Goal: Communication & Community: Answer question/provide support

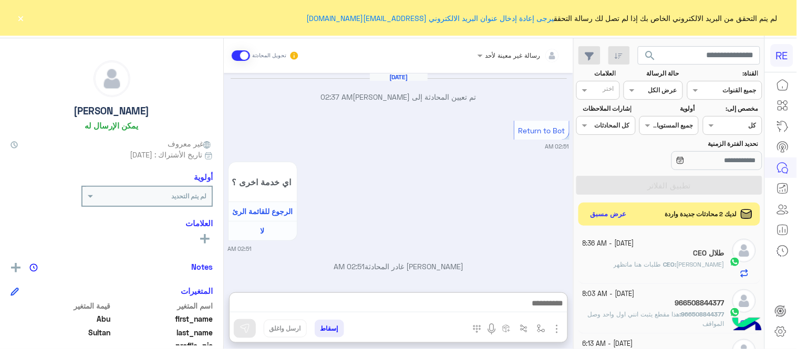
scroll to position [706, 0]
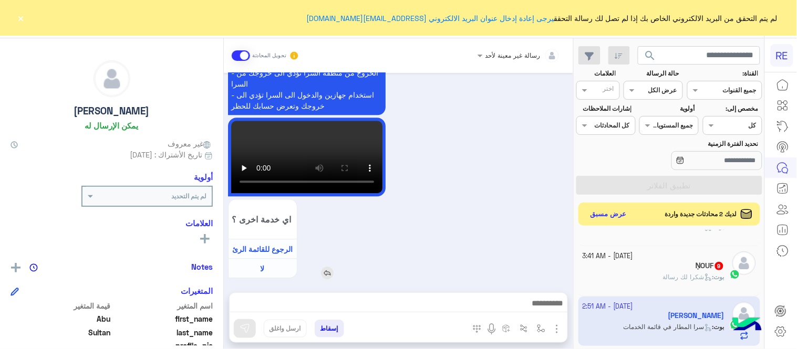
drag, startPoint x: 0, startPoint y: 0, endPoint x: 448, endPoint y: 222, distance: 499.8
click at [445, 222] on div "اي خدمة اخرى ؟ الرجوع للقائمة الرئ لا" at bounding box center [336, 239] width 217 height 80
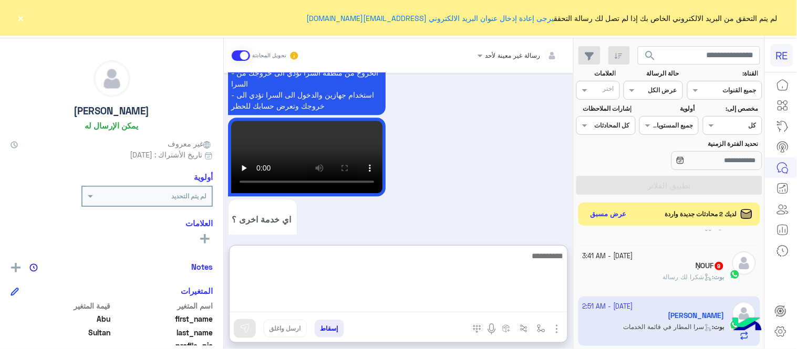
click at [487, 300] on textarea at bounding box center [399, 280] width 338 height 63
type textarea "**********"
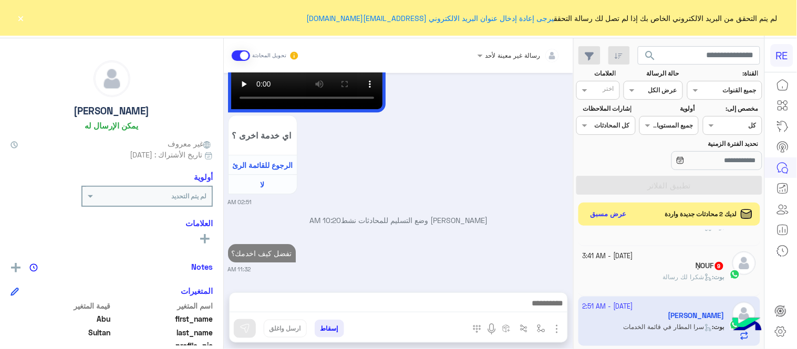
scroll to position [774, 0]
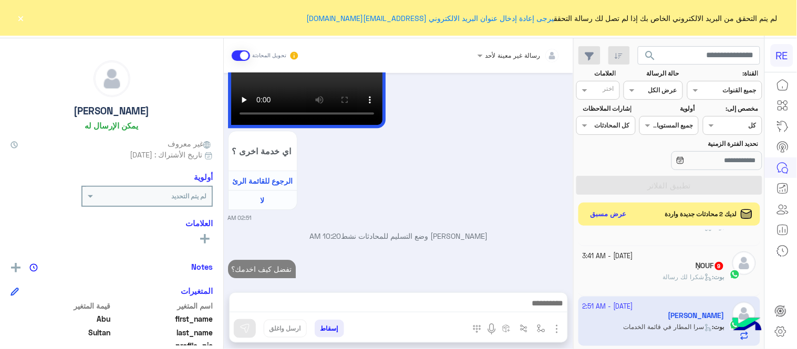
click at [654, 263] on div "ṆOUF 9" at bounding box center [653, 267] width 142 height 11
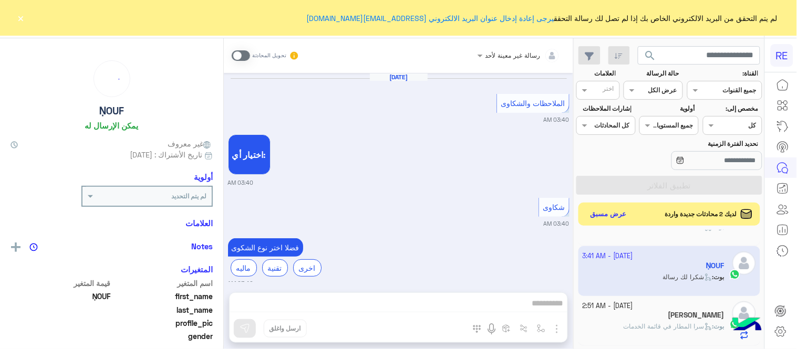
scroll to position [439, 0]
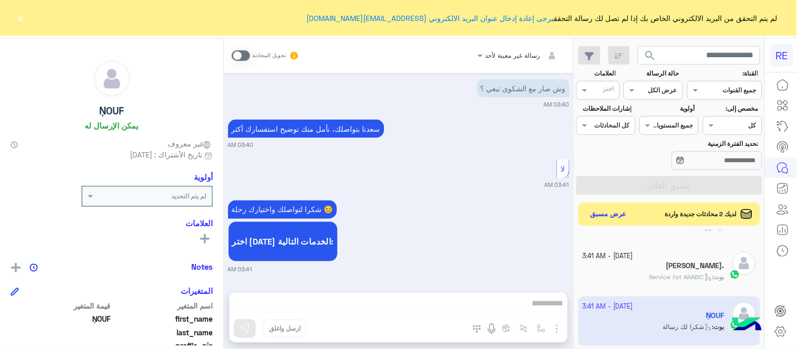
drag, startPoint x: 223, startPoint y: 226, endPoint x: 222, endPoint y: 211, distance: 15.3
click at [222, 211] on mat-drawer "ṆOUF يمكن الإرسال له غير معروف تاريخ الأشتراك : [DATE] أولوية لم يتم التحديد ال…" at bounding box center [112, 195] width 224 height 315
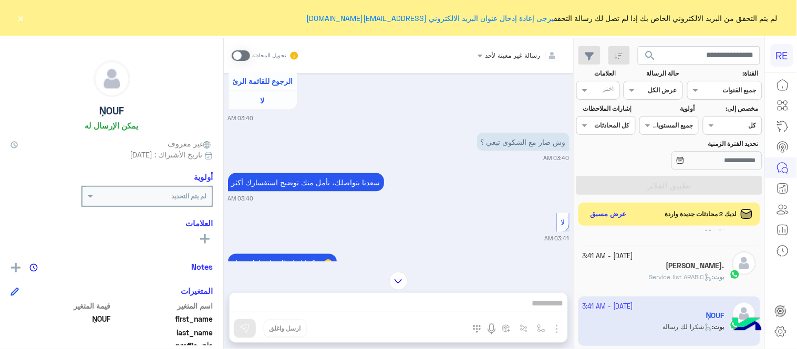
scroll to position [380, 0]
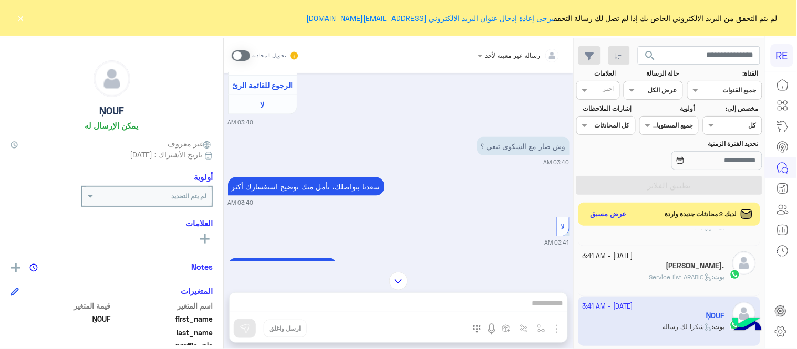
click at [463, 239] on small "03:41 AM" at bounding box center [398, 243] width 341 height 8
click at [684, 268] on div "[PERSON_NAME]." at bounding box center [653, 267] width 142 height 11
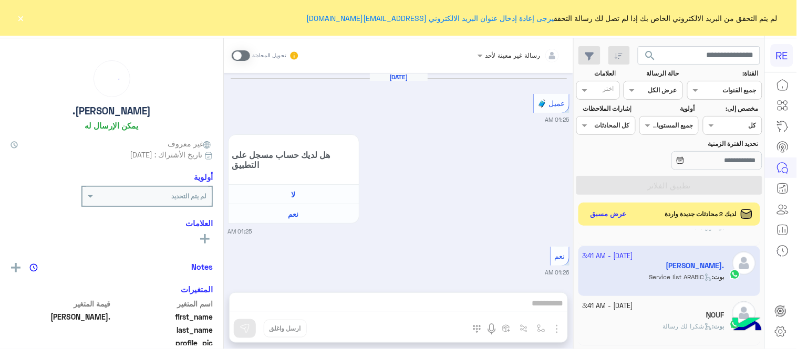
scroll to position [884, 0]
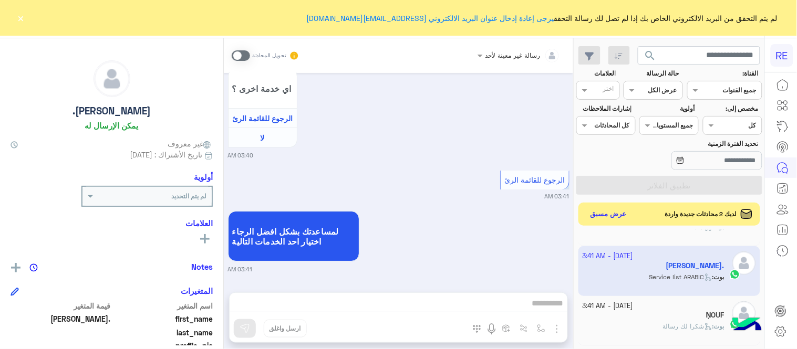
click at [242, 55] on span at bounding box center [241, 55] width 18 height 11
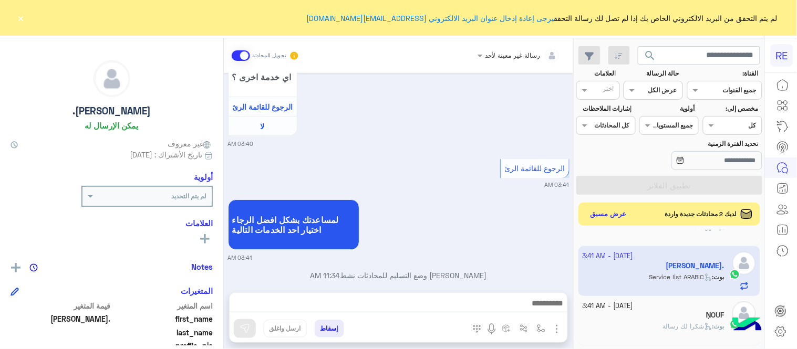
scroll to position [911, 0]
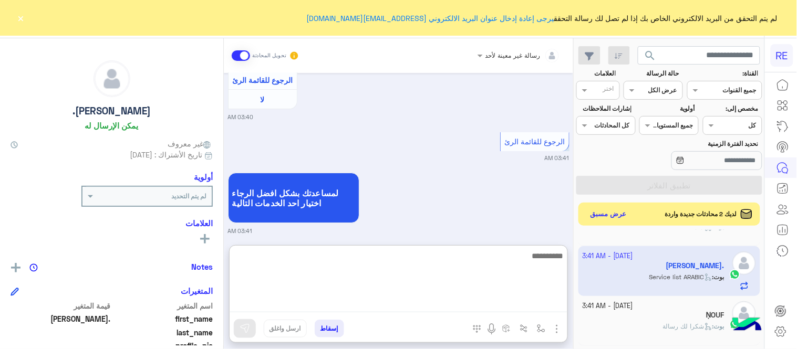
click at [457, 299] on textarea at bounding box center [399, 280] width 338 height 63
type textarea "**********"
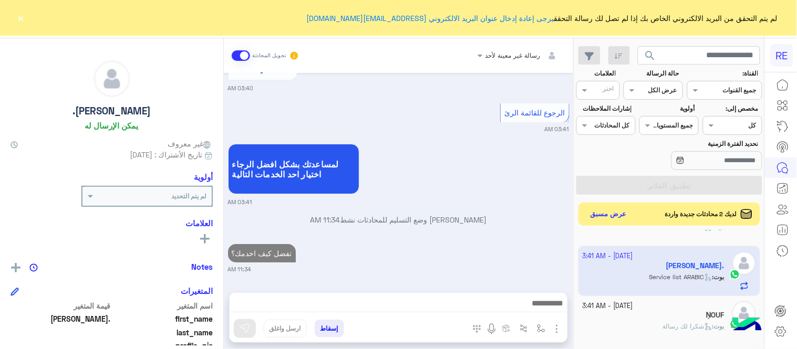
scroll to position [951, 0]
click at [502, 222] on div "[DATE] عميل 🧳 01:25 AM هل لديك حساب مسجل على التطبيق لا نعم 01:25 AM نعم 01:26 …" at bounding box center [398, 177] width 349 height 209
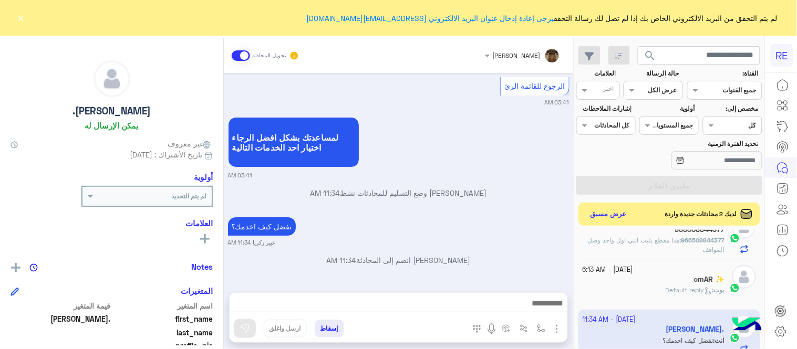
scroll to position [124, 0]
click at [634, 298] on div "[PERSON_NAME] : Default reply" at bounding box center [653, 294] width 142 height 18
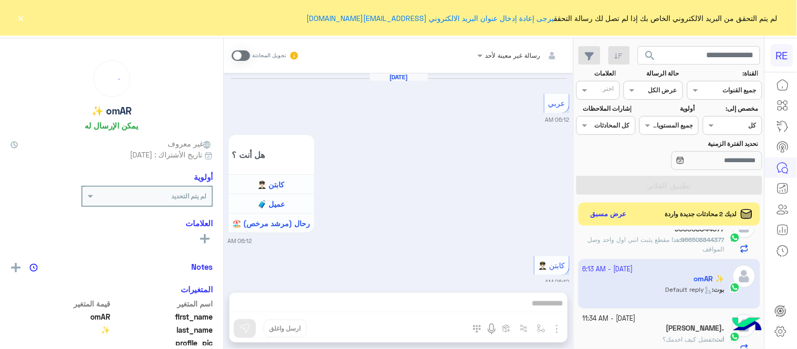
scroll to position [779, 0]
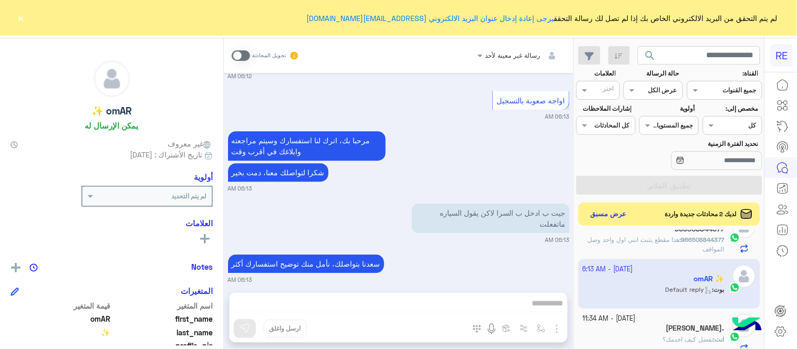
click at [240, 54] on span at bounding box center [241, 55] width 18 height 11
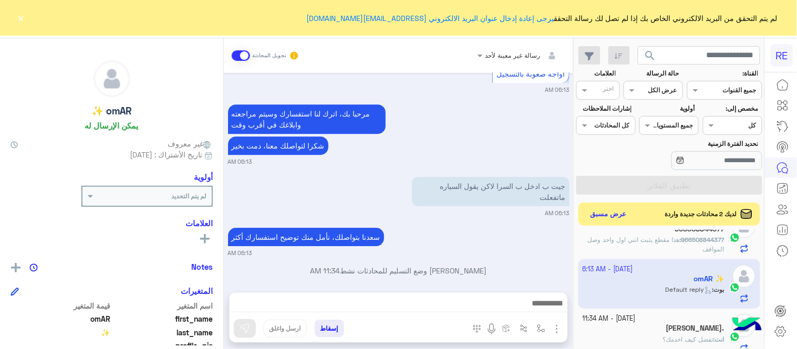
drag, startPoint x: 407, startPoint y: 296, endPoint x: 411, endPoint y: 306, distance: 11.1
click at [411, 306] on div at bounding box center [399, 306] width 338 height 26
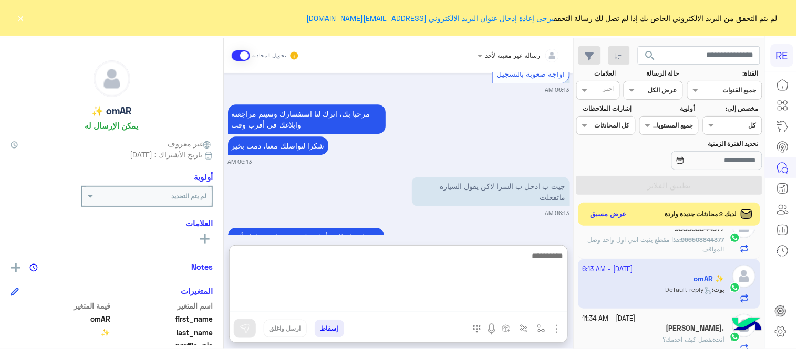
click at [411, 306] on textarea at bounding box center [399, 280] width 338 height 63
type textarea "**********"
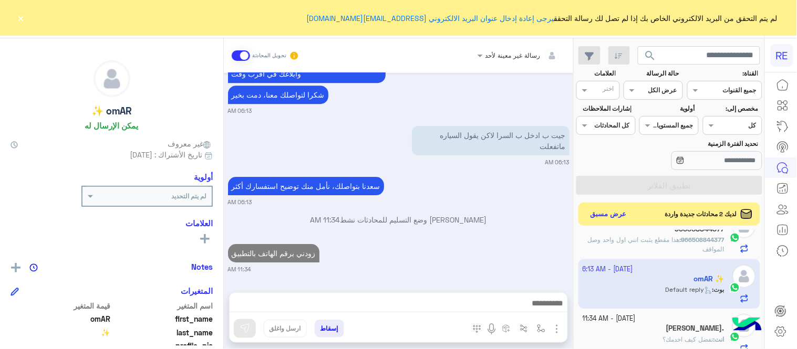
scroll to position [847, 0]
click at [456, 230] on div "[DATE] عربي 06:12 AM هل أنت ؟ كابتن 👨🏻‍✈️ عميل 🧳 رحال (مرشد مرخص) 🏖️ 06:12 AM ك…" at bounding box center [398, 177] width 349 height 209
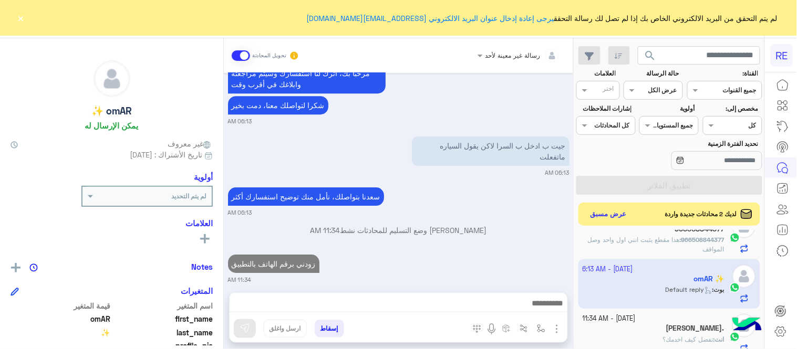
click at [642, 247] on p "966508844377 : هذا مقطع يثبت انني اول واحد وصل المواقف" at bounding box center [653, 244] width 142 height 19
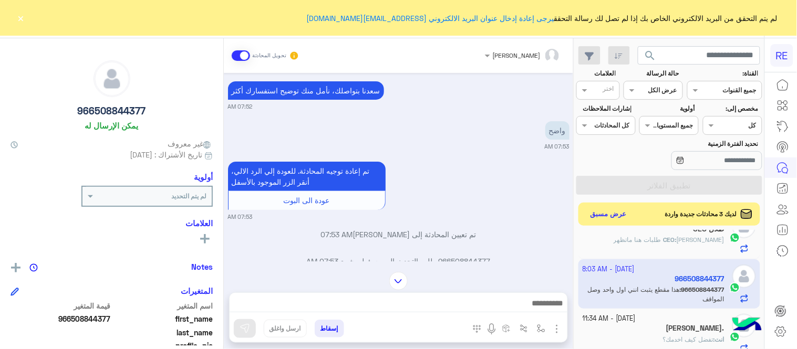
scroll to position [6, 0]
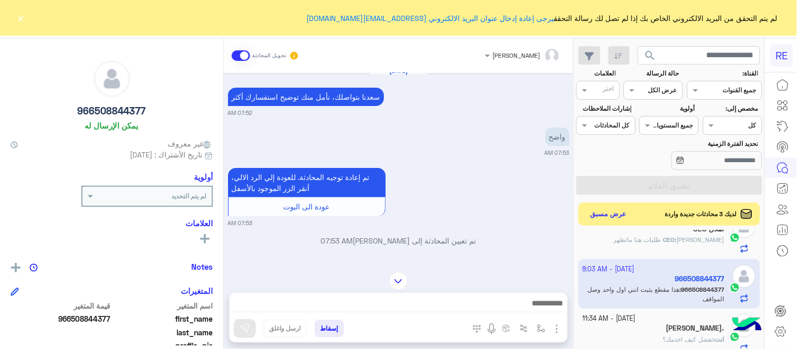
drag, startPoint x: 227, startPoint y: 117, endPoint x: 237, endPoint y: 128, distance: 14.9
click at [237, 128] on div "[DATE] [PERSON_NAME] بتواصلك، نأمل منك توضيح استفسارك أكثر 07:52 AM واضح 07:53 …" at bounding box center [398, 167] width 349 height 189
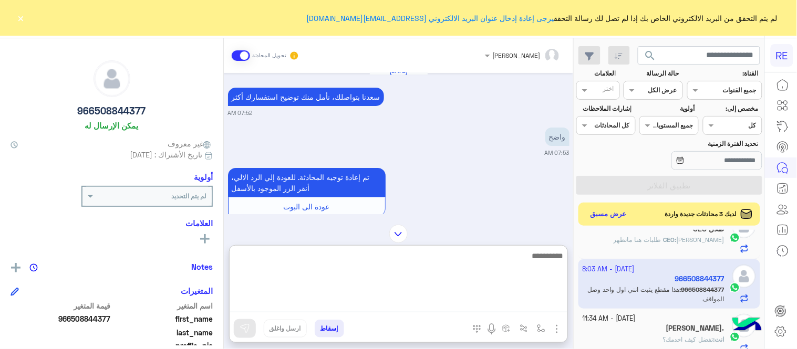
click at [371, 307] on textarea at bounding box center [399, 280] width 338 height 63
type textarea "**********"
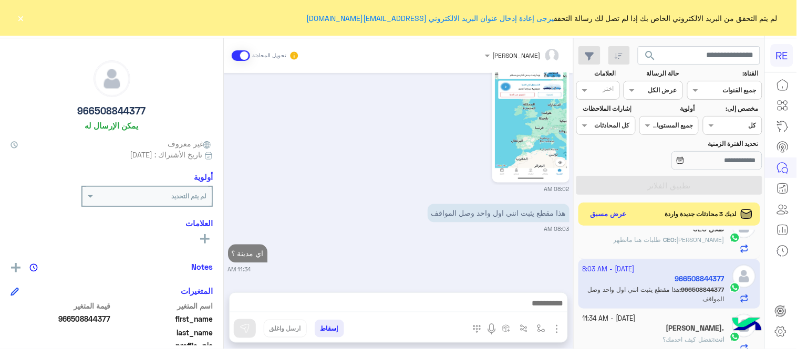
click at [422, 211] on div "[DATE] [PERSON_NAME] بتواصلك، نأمل منك توضيح استفسارك أكثر 07:52 AM واضح 07:53 …" at bounding box center [398, 177] width 349 height 209
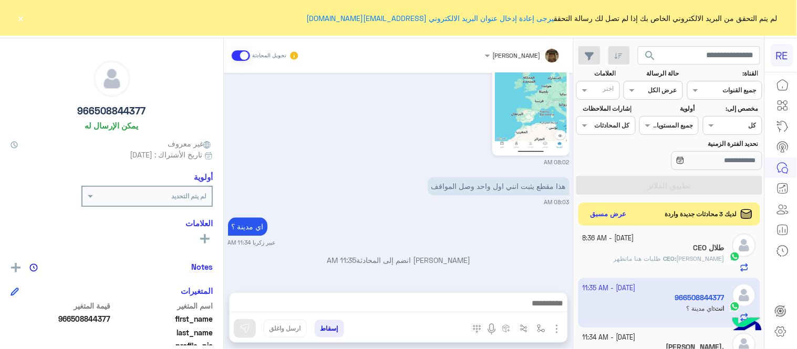
scroll to position [101, 0]
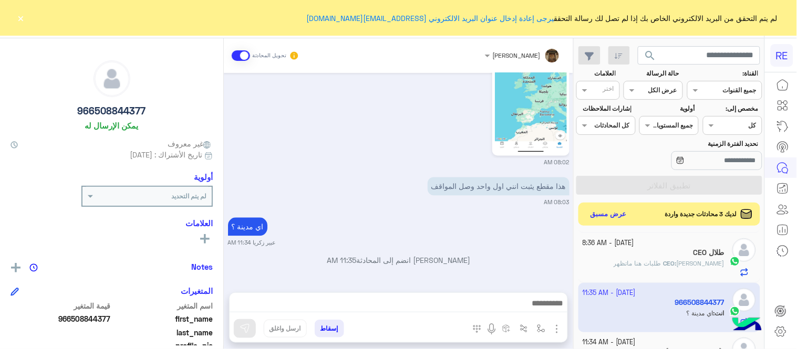
click at [620, 259] on div "CEO طلال" at bounding box center [653, 253] width 142 height 11
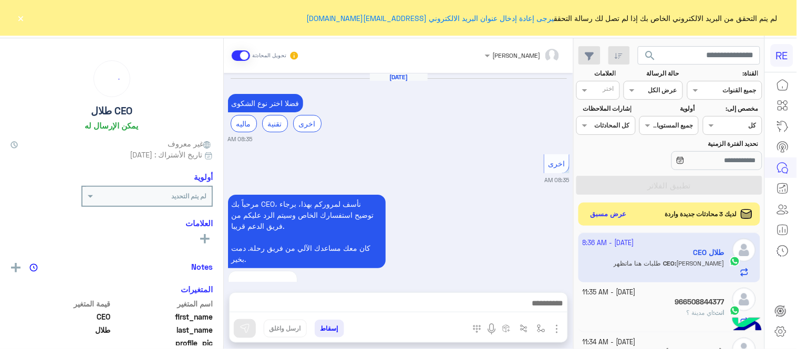
scroll to position [487, 0]
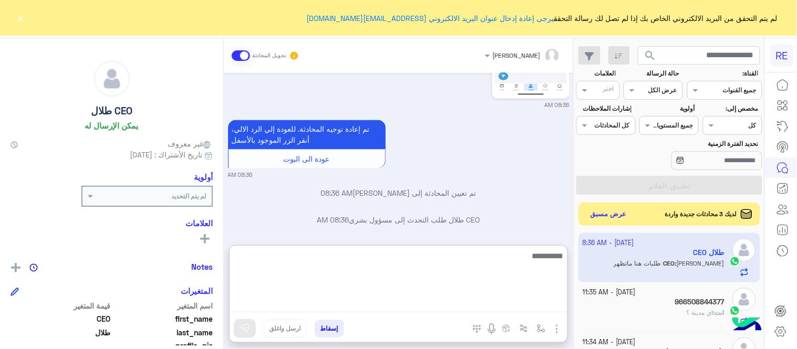
click at [484, 298] on textarea at bounding box center [399, 280] width 338 height 63
type textarea "**********"
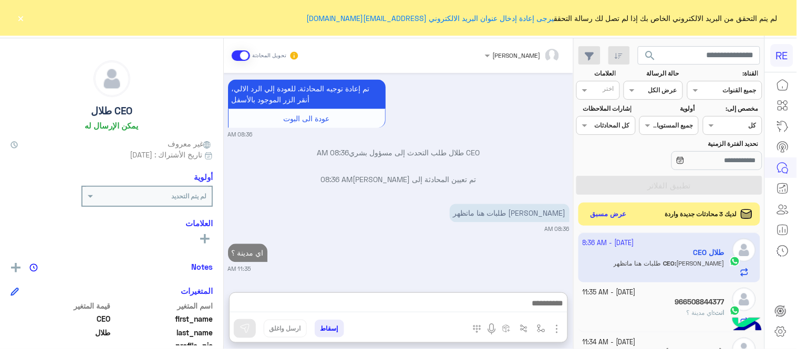
click at [474, 210] on div "[DATE] فضلا اختر نوع الشكوى ماليه تقنية اخرى 08:35 AM اخرى 08:35 AM مرحباً بك C…" at bounding box center [398, 177] width 349 height 209
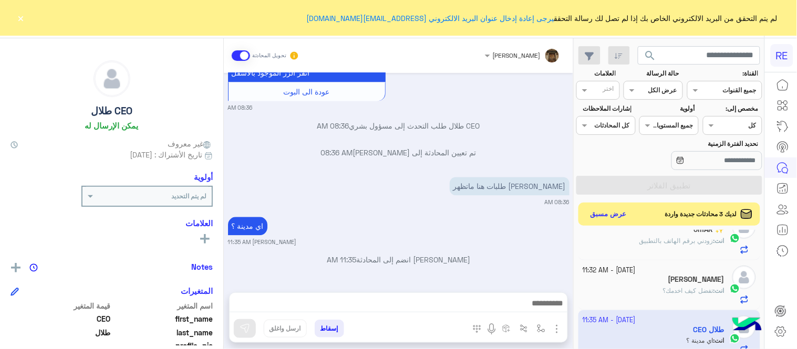
scroll to position [0, 0]
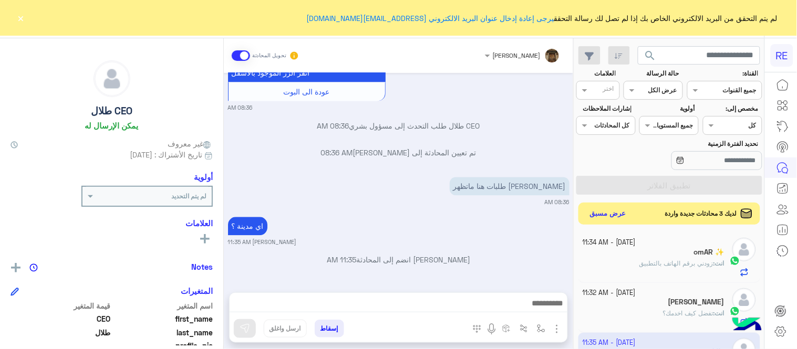
click at [625, 215] on button "عرض مسبق" at bounding box center [608, 214] width 44 height 14
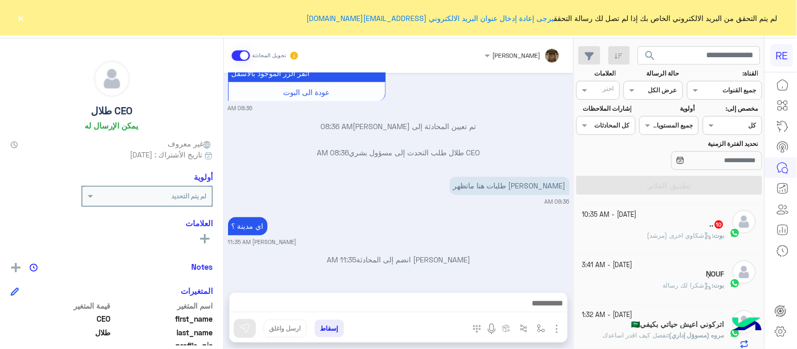
scroll to position [367, 0]
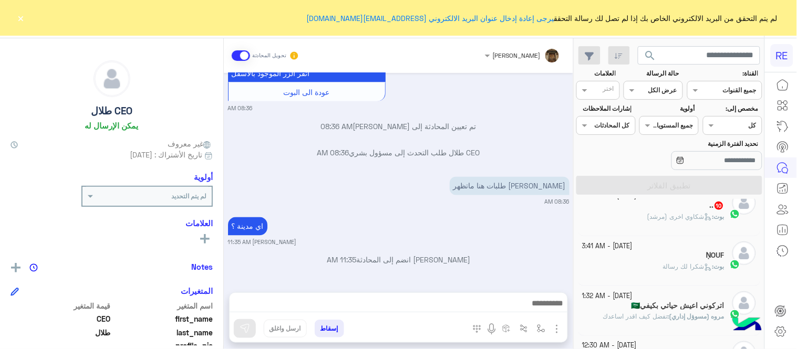
click at [653, 216] on span "شكاوي اخرى (مرشد)" at bounding box center [679, 217] width 65 height 8
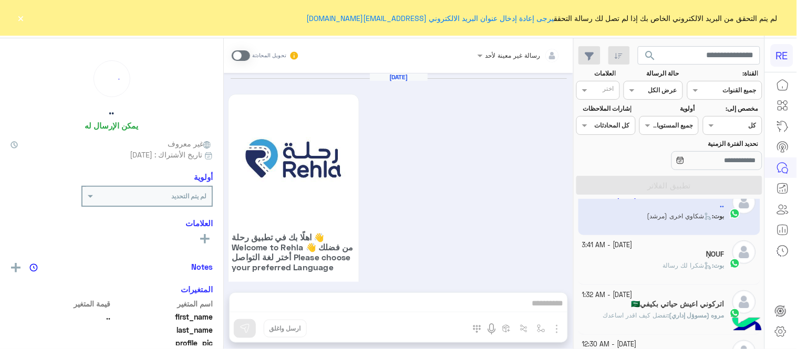
scroll to position [715, 0]
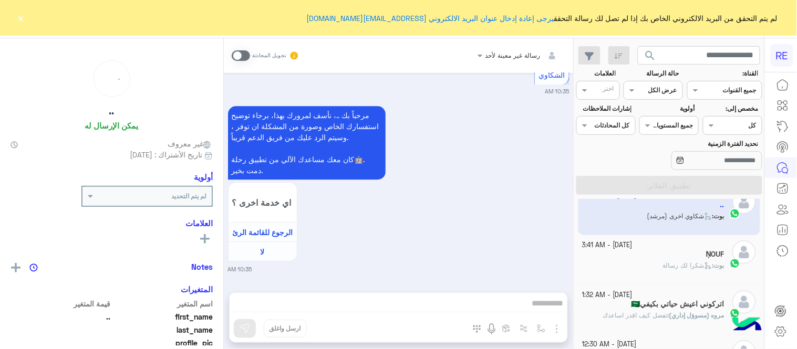
click at [242, 58] on span at bounding box center [241, 55] width 18 height 11
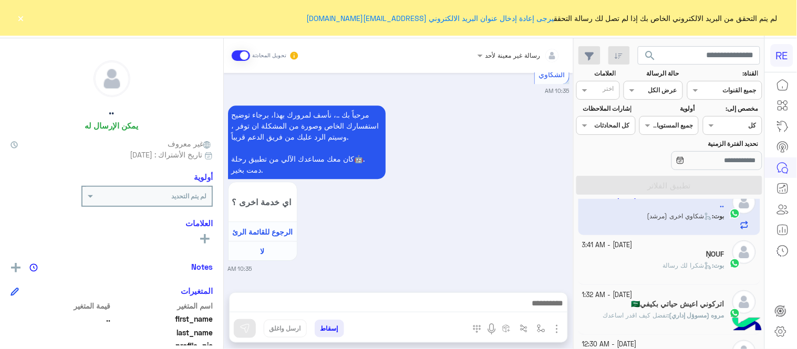
scroll to position [742, 0]
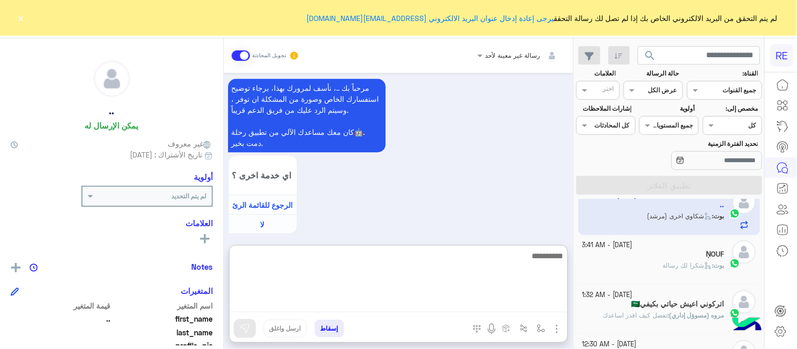
click at [423, 308] on textarea at bounding box center [399, 280] width 338 height 63
type textarea "**********"
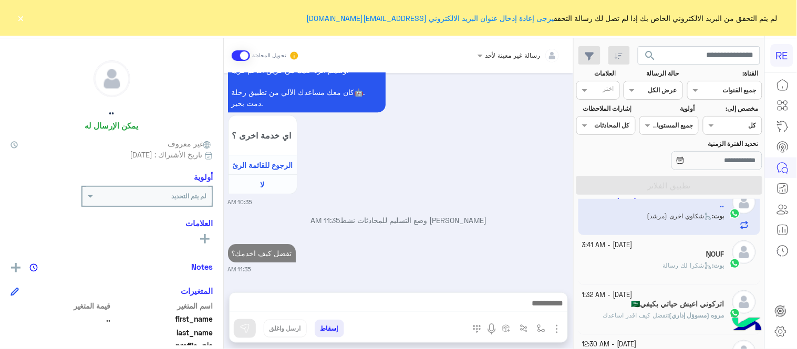
scroll to position [783, 0]
click at [486, 208] on div "[DATE] اهلًا بك في تطبيق رحلة 👋 Welcome to [GEOGRAPHIC_DATA] 👋 من فضلك أختر لغة…" at bounding box center [398, 177] width 349 height 209
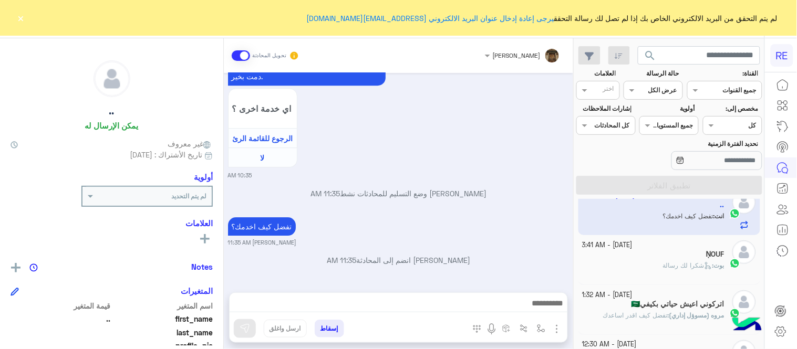
scroll to position [233, 0]
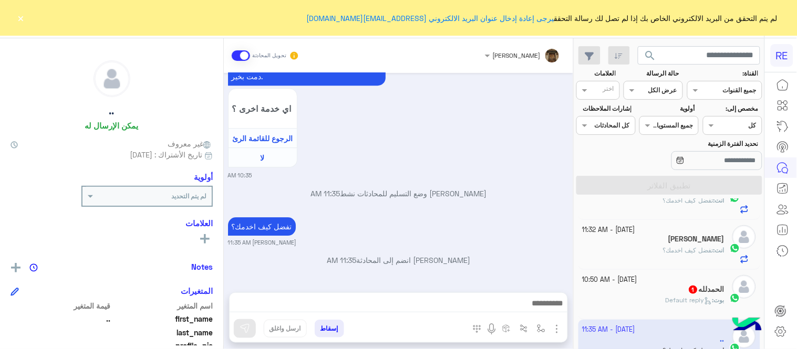
click at [672, 285] on div "[DATE] - 10:50 AM" at bounding box center [653, 280] width 142 height 10
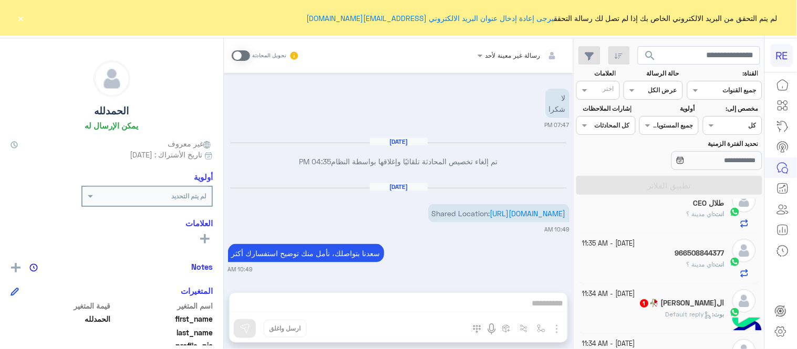
scroll to position [72, 0]
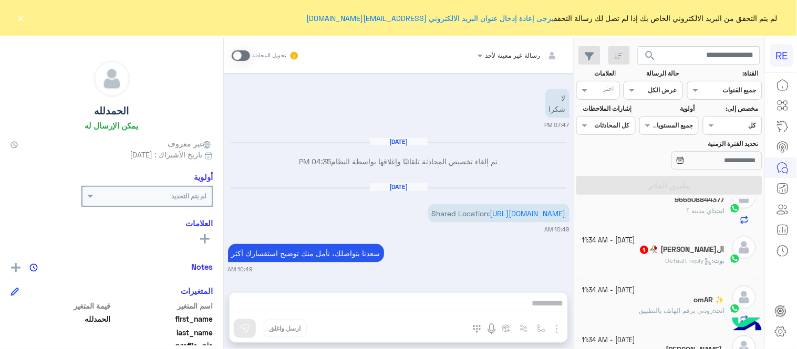
click at [660, 254] on div "ال[PERSON_NAME] 🥀 1" at bounding box center [653, 250] width 142 height 11
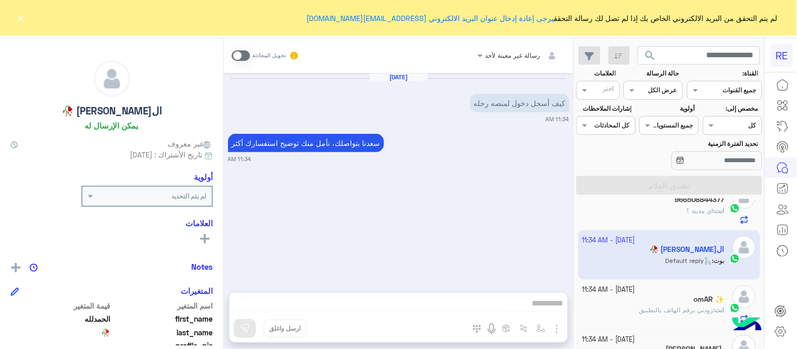
click at [239, 48] on div "تحويل المحادثة" at bounding box center [266, 55] width 68 height 19
click at [243, 53] on span at bounding box center [241, 55] width 18 height 11
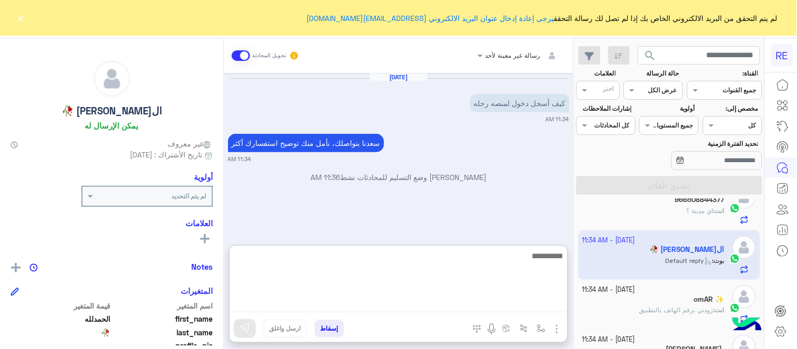
click at [411, 299] on textarea at bounding box center [399, 280] width 338 height 63
type textarea "*"
type textarea "**********"
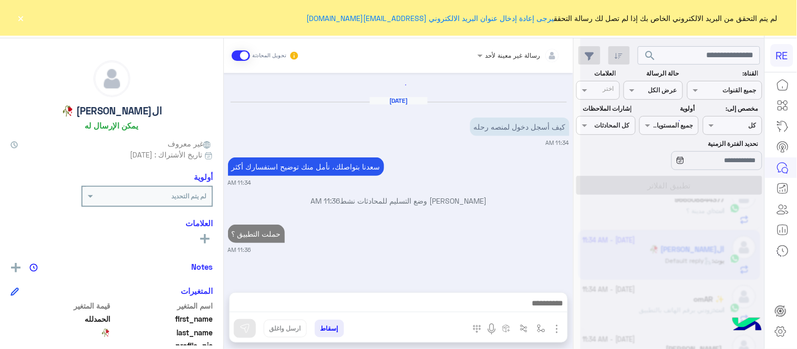
click at [21, 19] on button "×" at bounding box center [21, 18] width 11 height 11
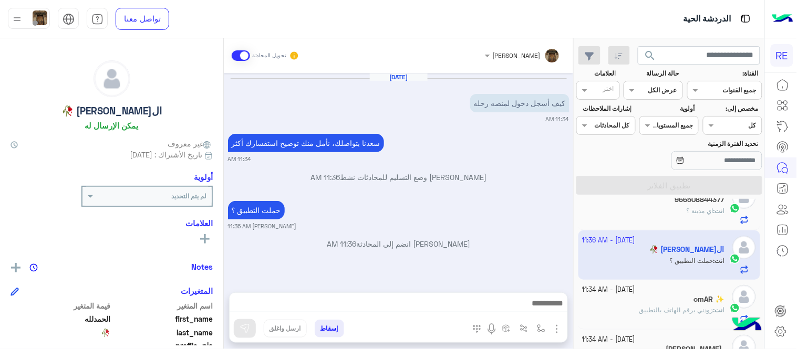
click at [574, 197] on mat-drawer "[PERSON_NAME] تحويل المحادثة [DATE] كيف أسجل دخول لمنصه رحله 11:34 AM سعدنا بتو…" at bounding box center [287, 195] width 574 height 315
